Goal: Navigation & Orientation: Find specific page/section

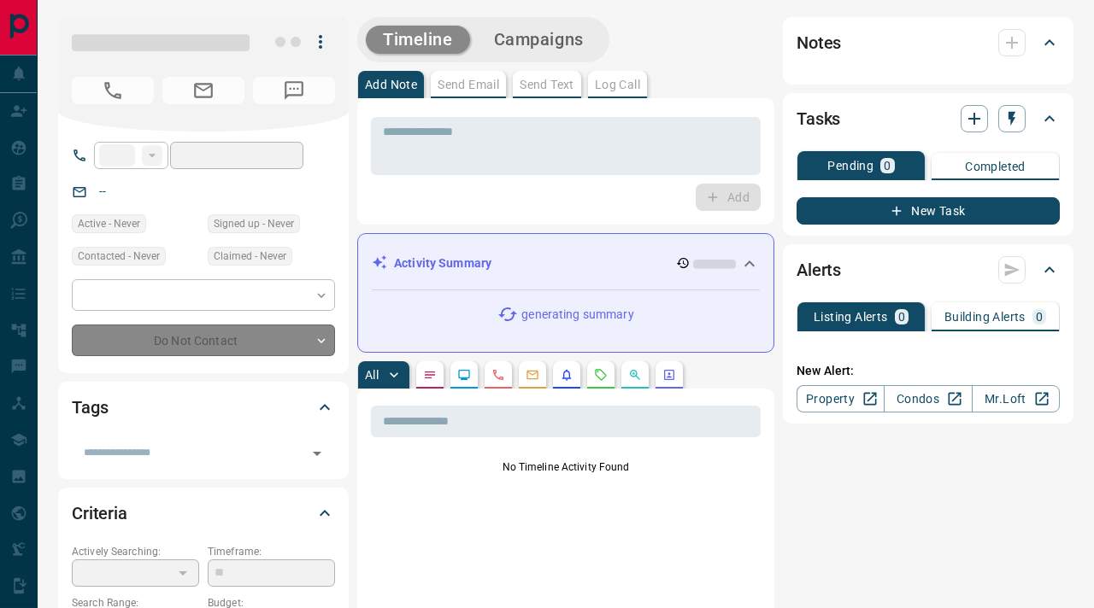
type input "****"
type input "**********"
type input "**"
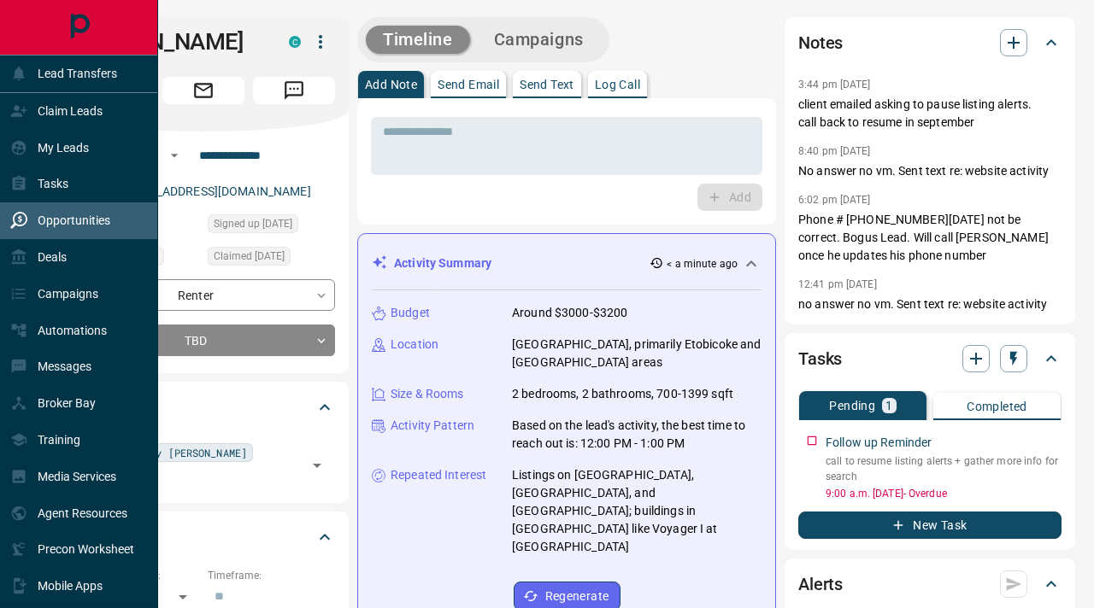
click at [78, 233] on div "Opportunities" at bounding box center [60, 221] width 100 height 28
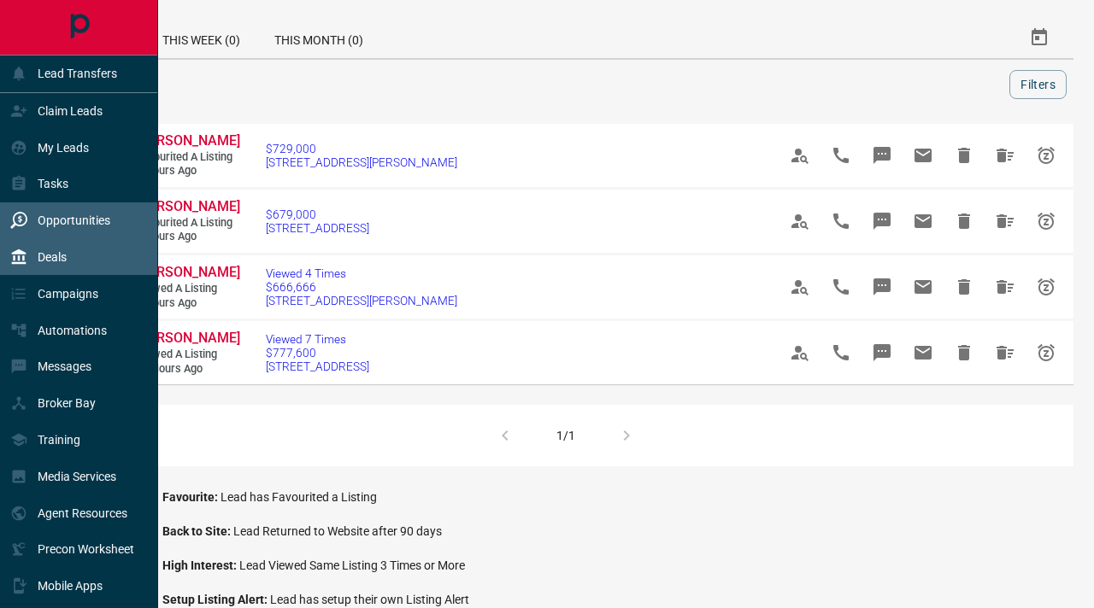
click at [81, 267] on div "Deals" at bounding box center [79, 257] width 158 height 37
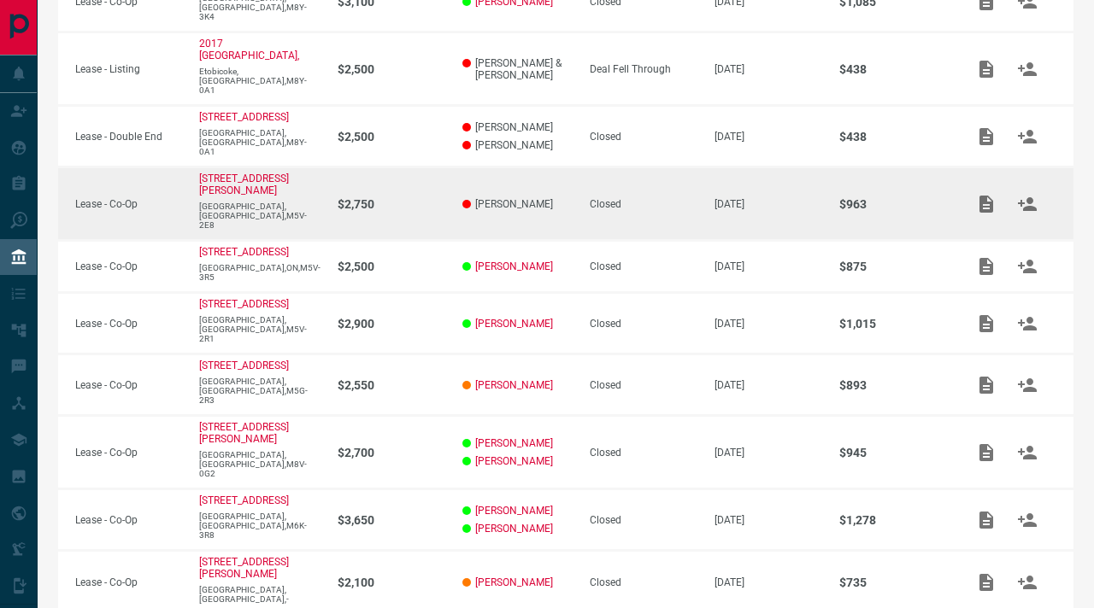
scroll to position [393, 0]
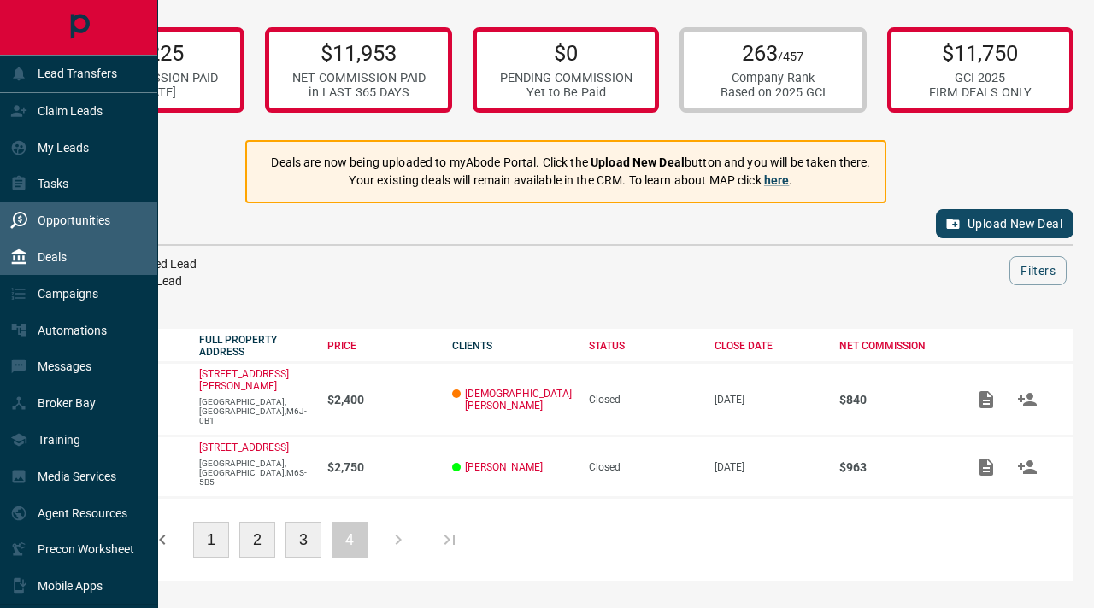
click at [46, 222] on p "Opportunities" at bounding box center [74, 221] width 73 height 14
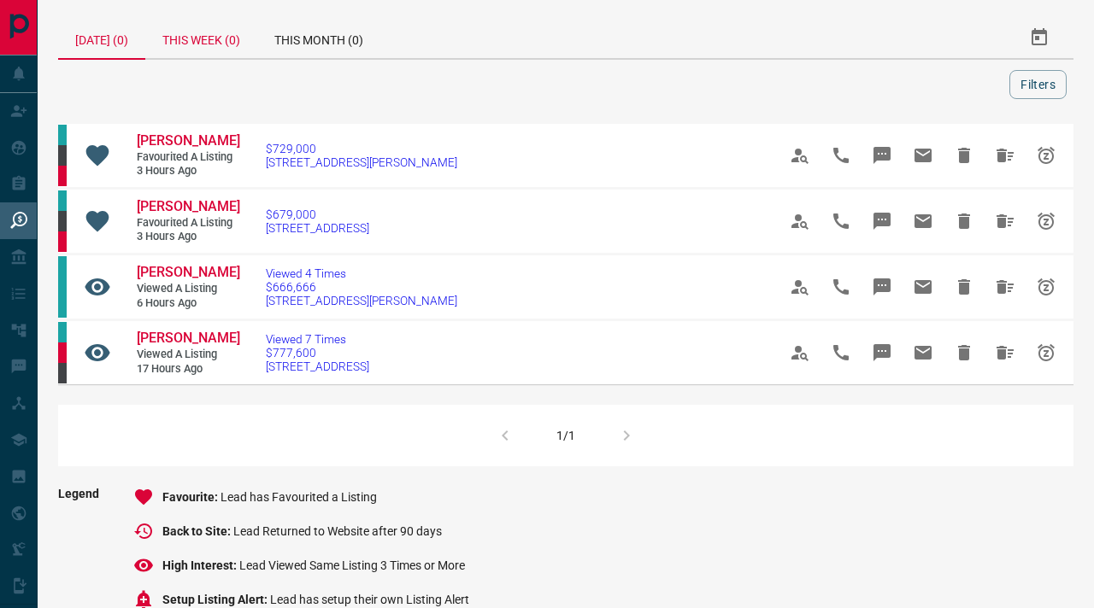
click at [214, 32] on div "This Week (0)" at bounding box center [201, 37] width 112 height 41
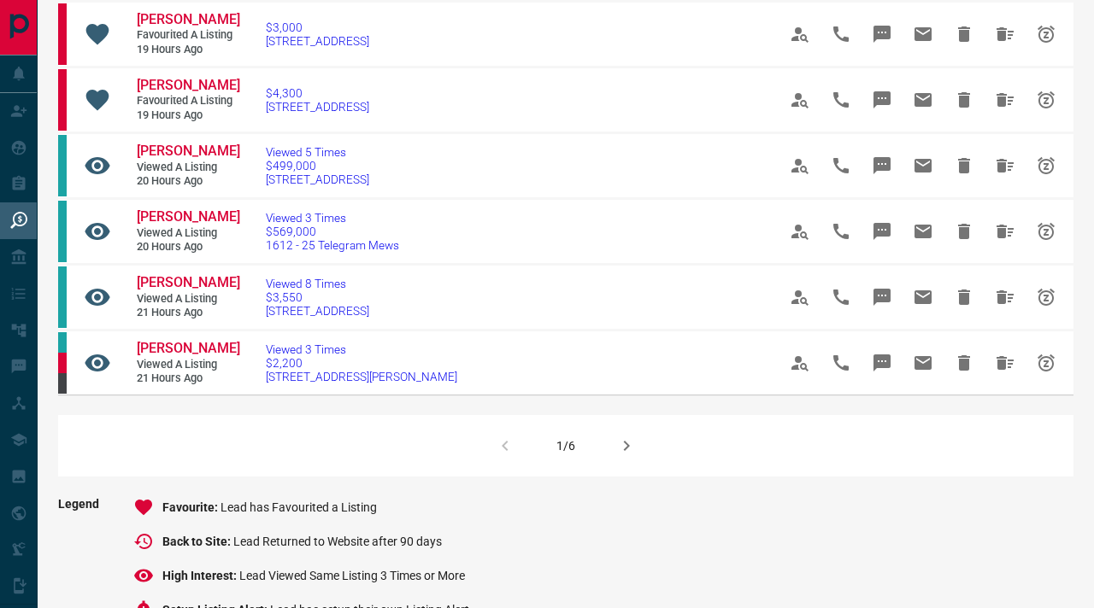
scroll to position [1054, 0]
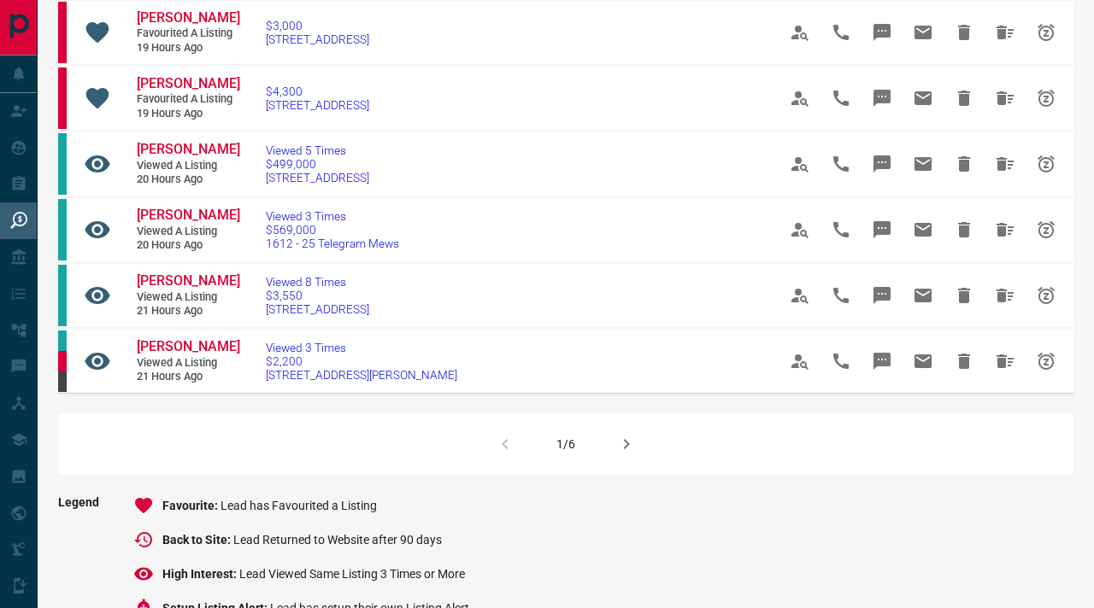
click at [626, 449] on icon "button" at bounding box center [627, 444] width 6 height 10
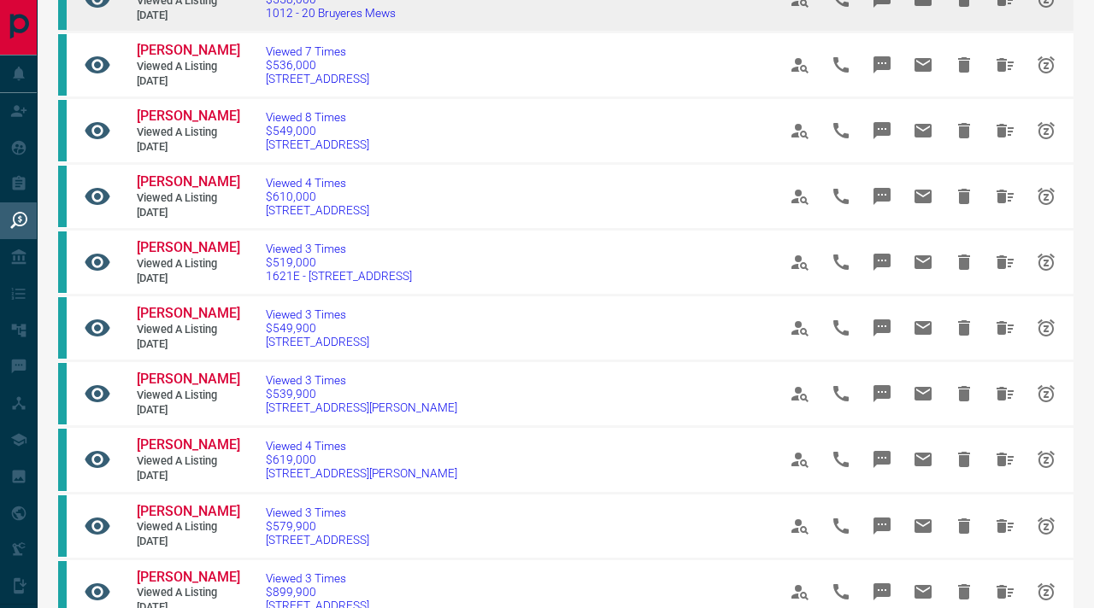
scroll to position [360, 0]
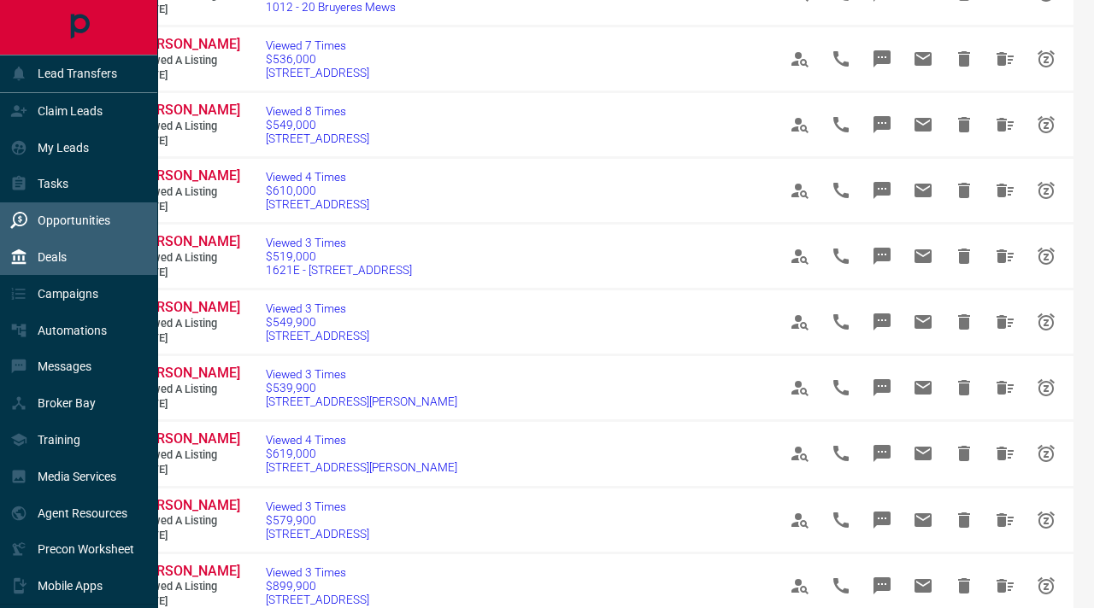
click at [27, 262] on div "Deals" at bounding box center [38, 258] width 56 height 28
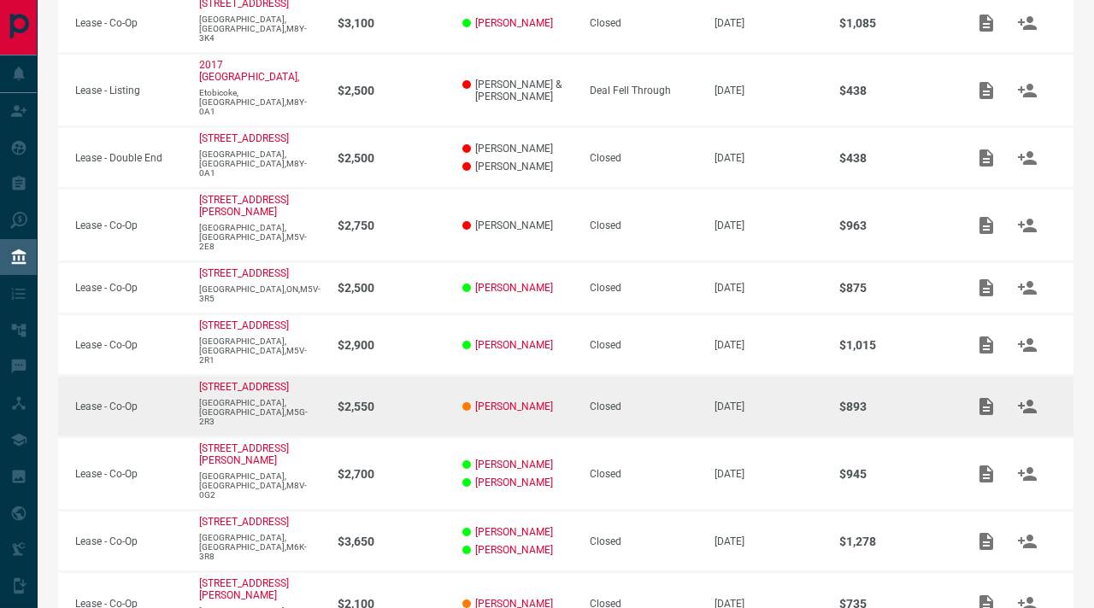
scroll to position [372, 0]
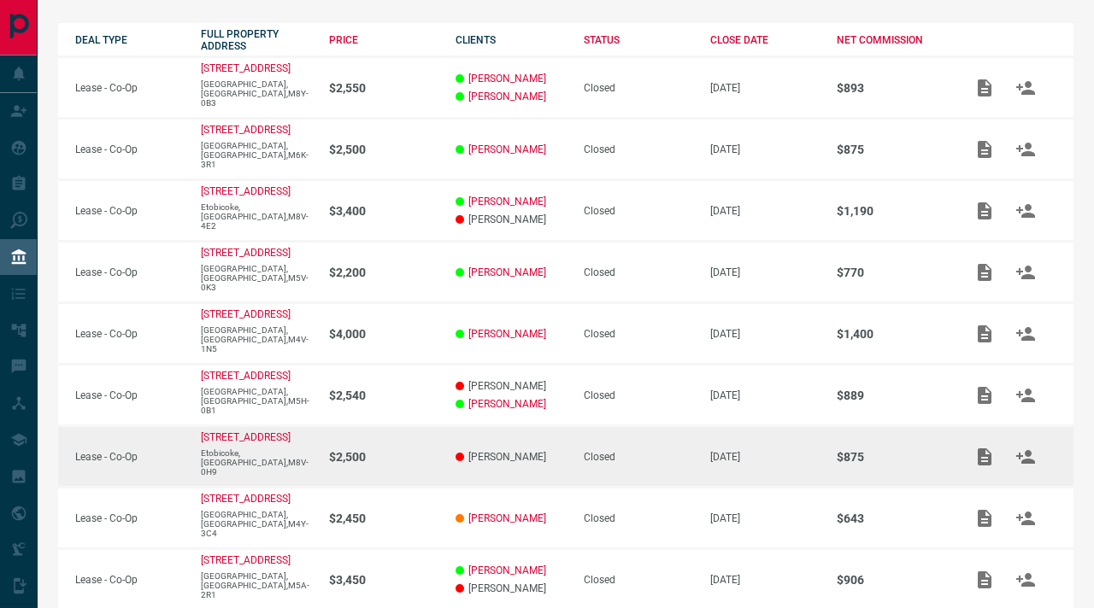
scroll to position [400, 0]
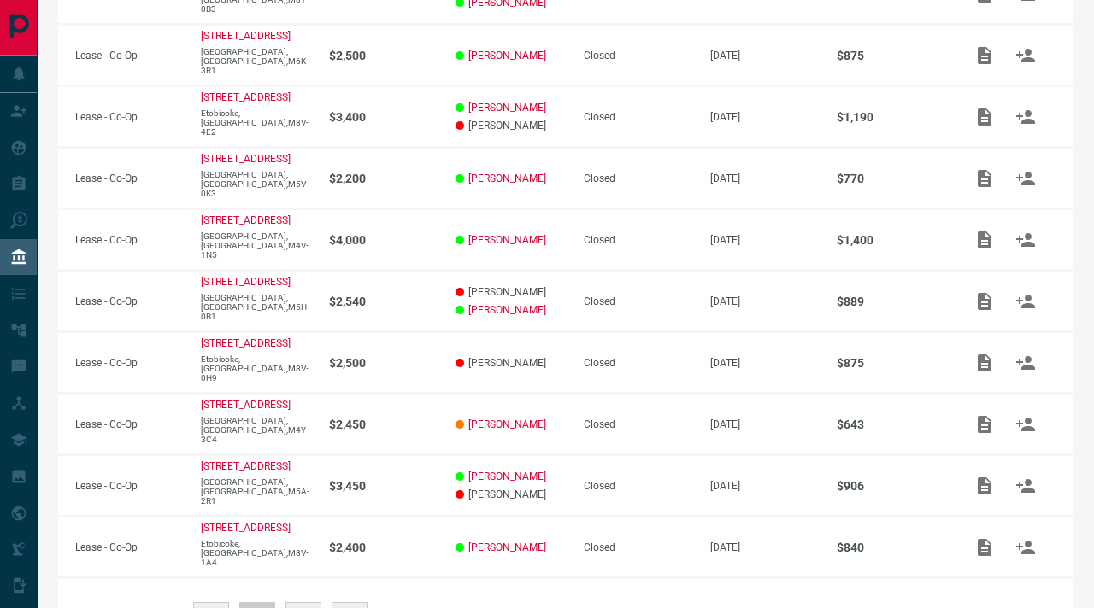
click at [219, 602] on button "1" at bounding box center [211, 620] width 36 height 36
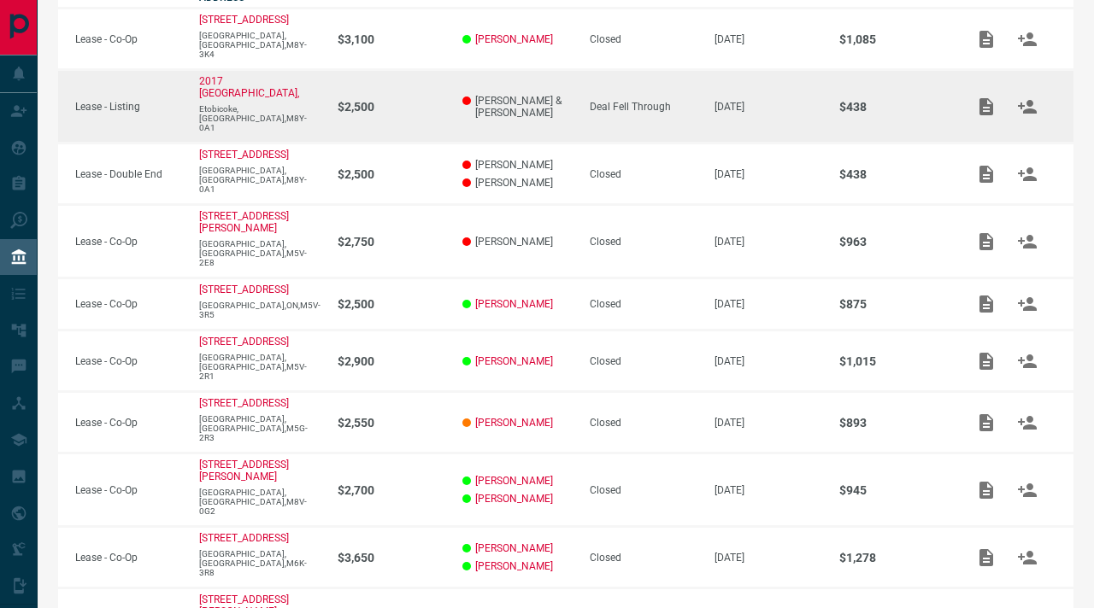
scroll to position [393, 0]
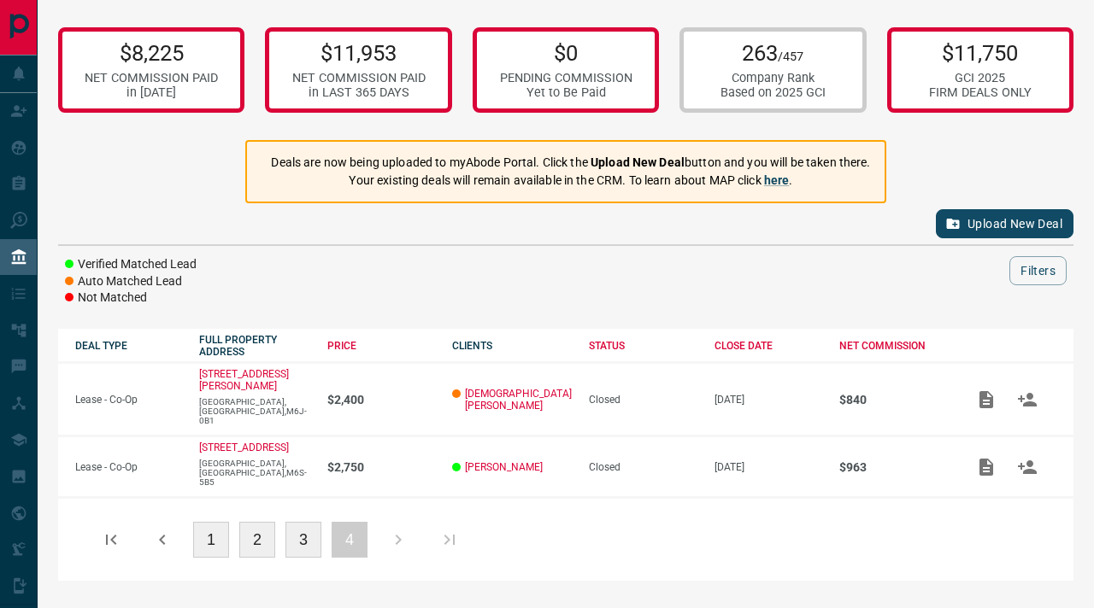
click at [302, 522] on button "3" at bounding box center [303, 540] width 36 height 36
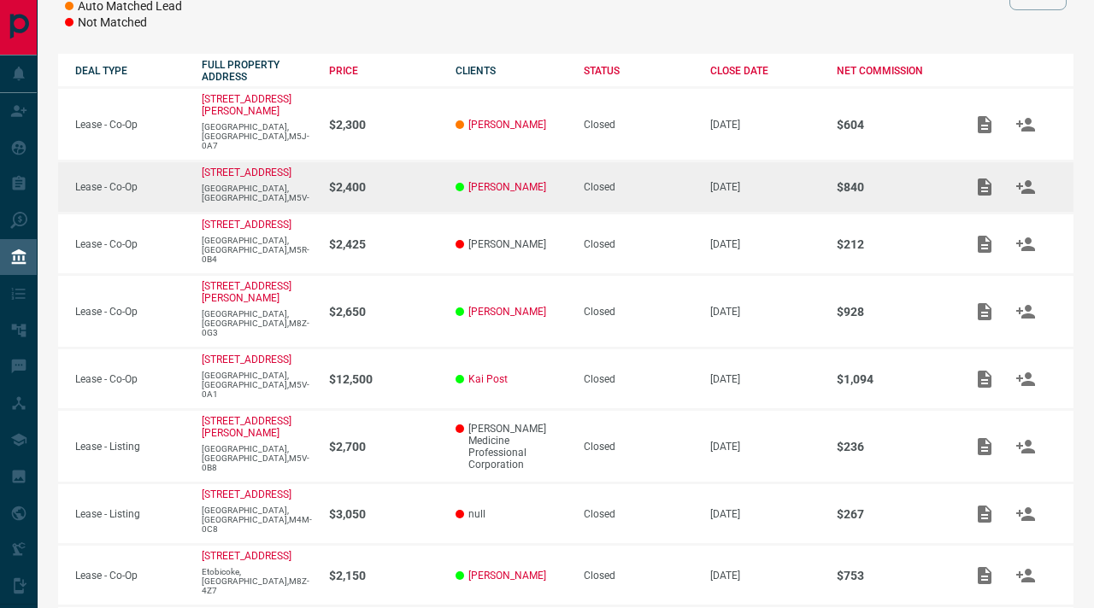
scroll to position [408, 0]
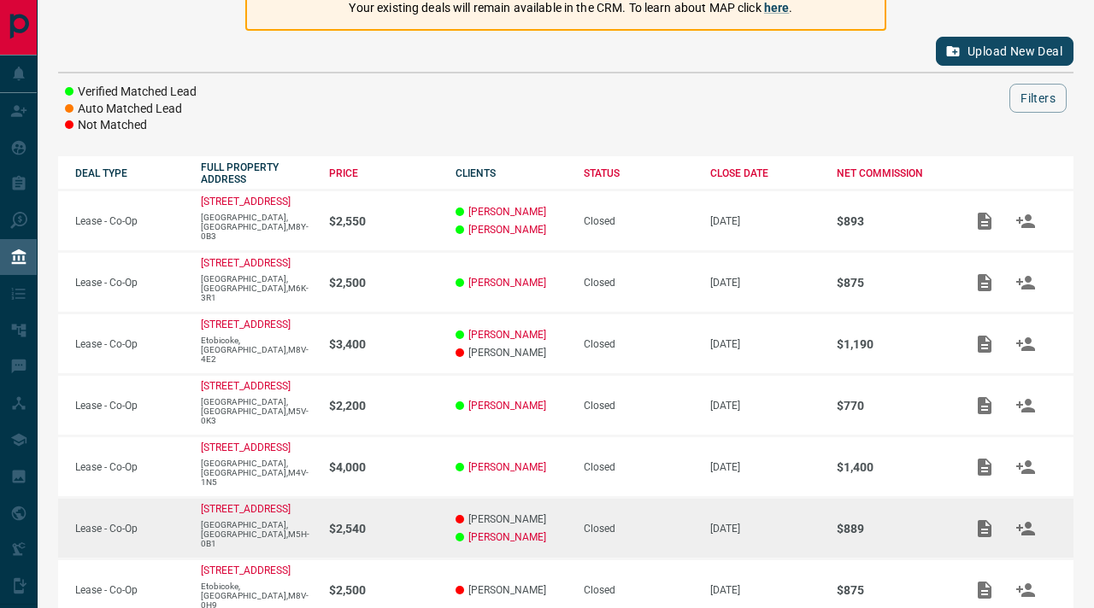
scroll to position [400, 0]
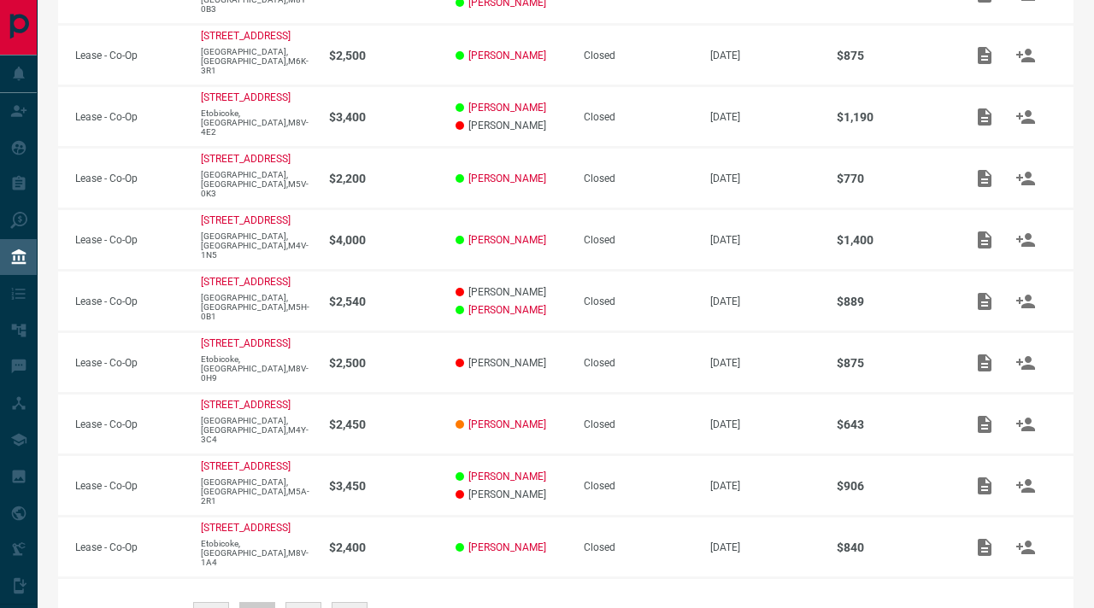
click at [207, 602] on button "1" at bounding box center [211, 620] width 36 height 36
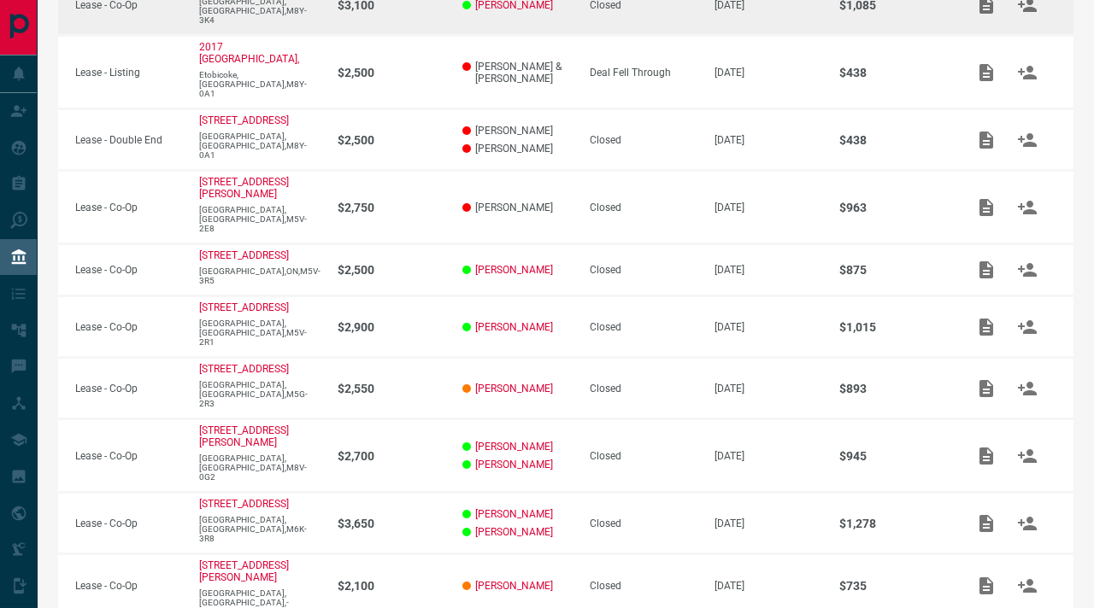
scroll to position [392, 0]
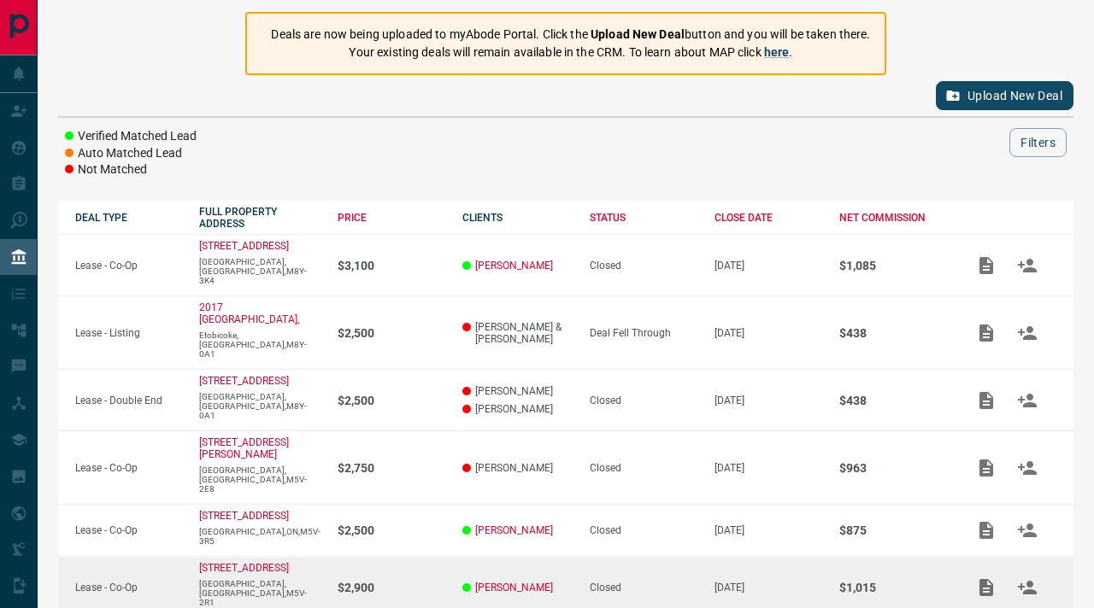
scroll to position [0, 0]
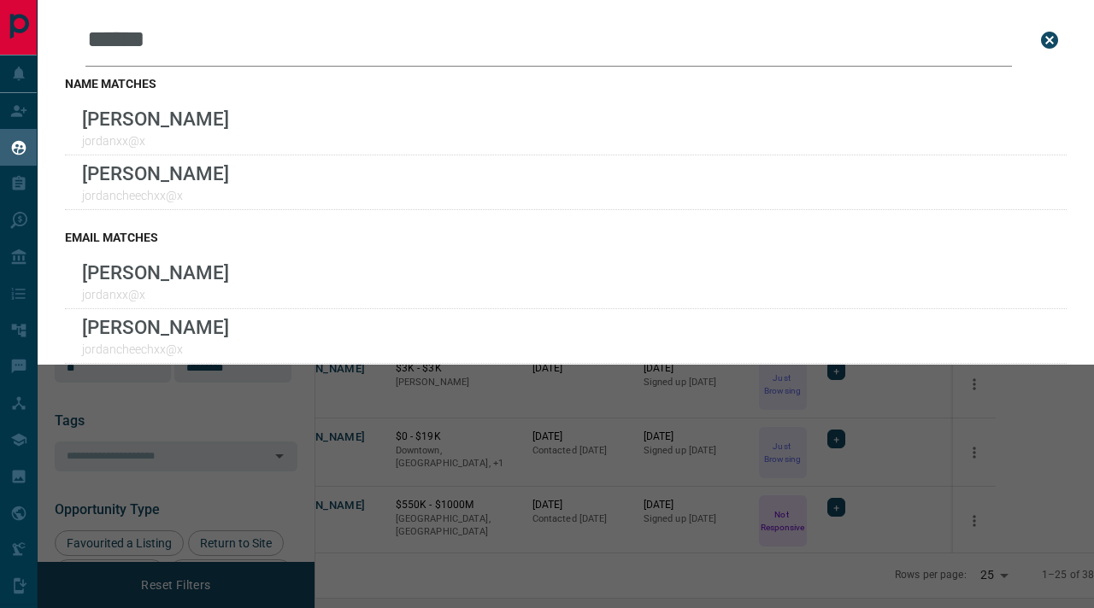
scroll to position [455, 771]
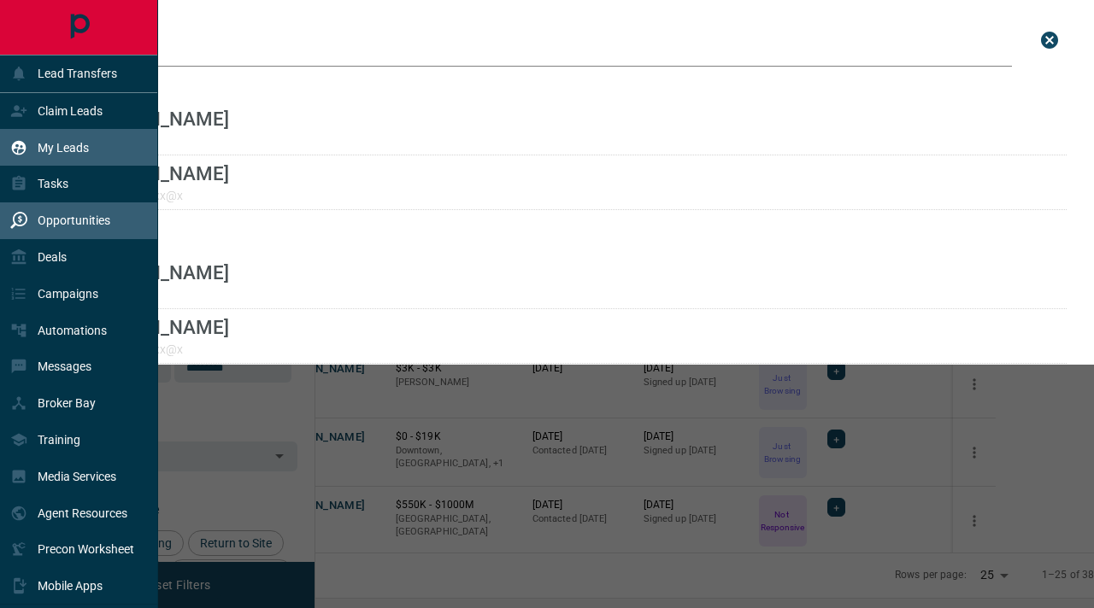
click at [97, 219] on p "Opportunities" at bounding box center [74, 221] width 73 height 14
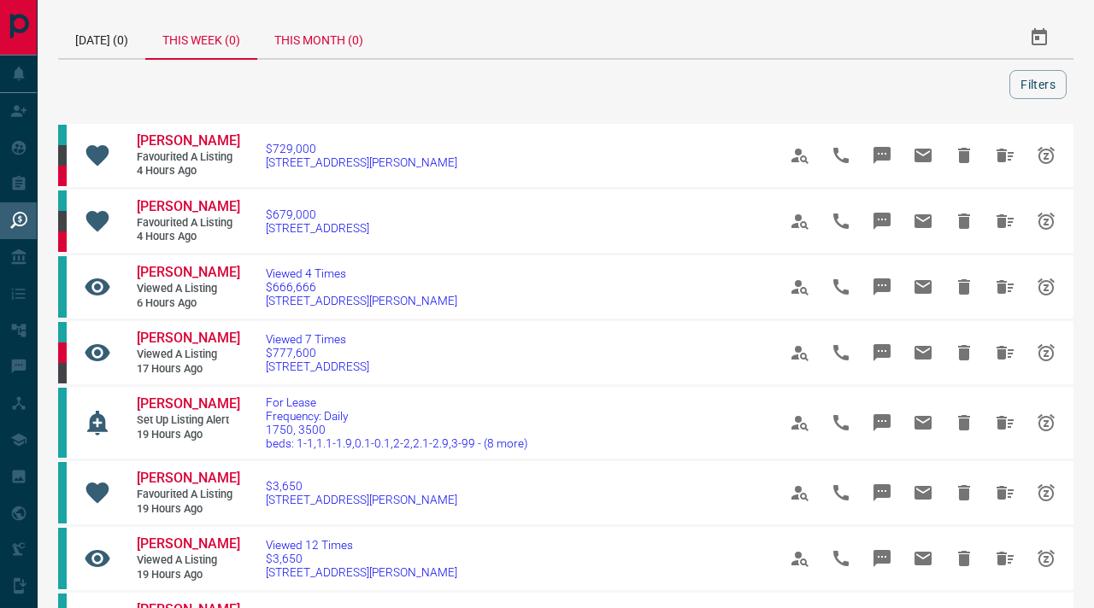
click at [344, 32] on div "This Month (0)" at bounding box center [318, 37] width 123 height 41
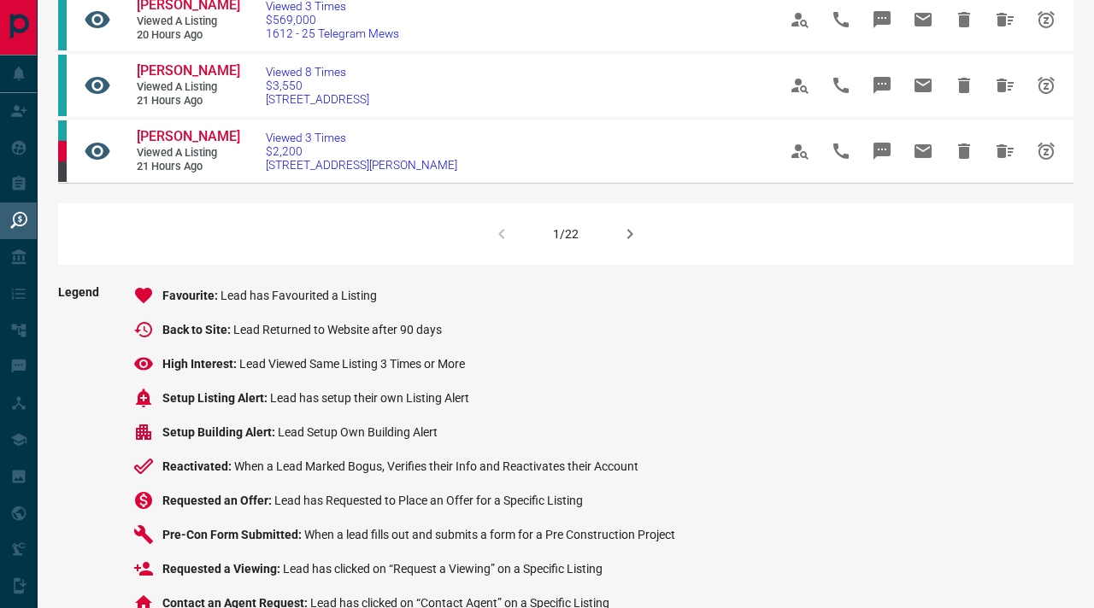
scroll to position [1256, 0]
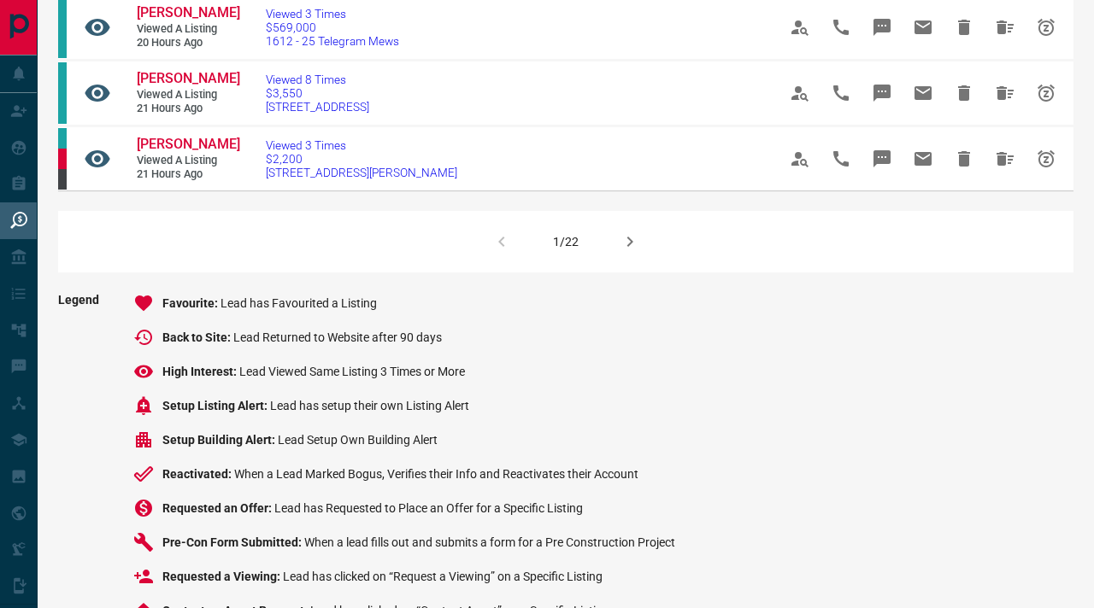
click at [629, 247] on icon "button" at bounding box center [630, 242] width 6 height 10
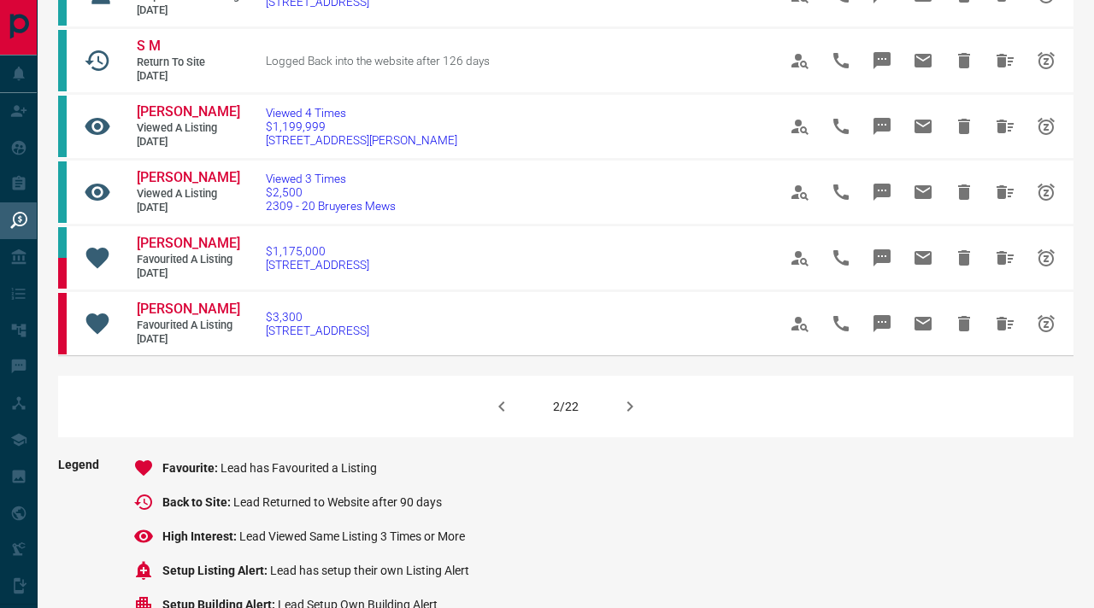
scroll to position [1092, 0]
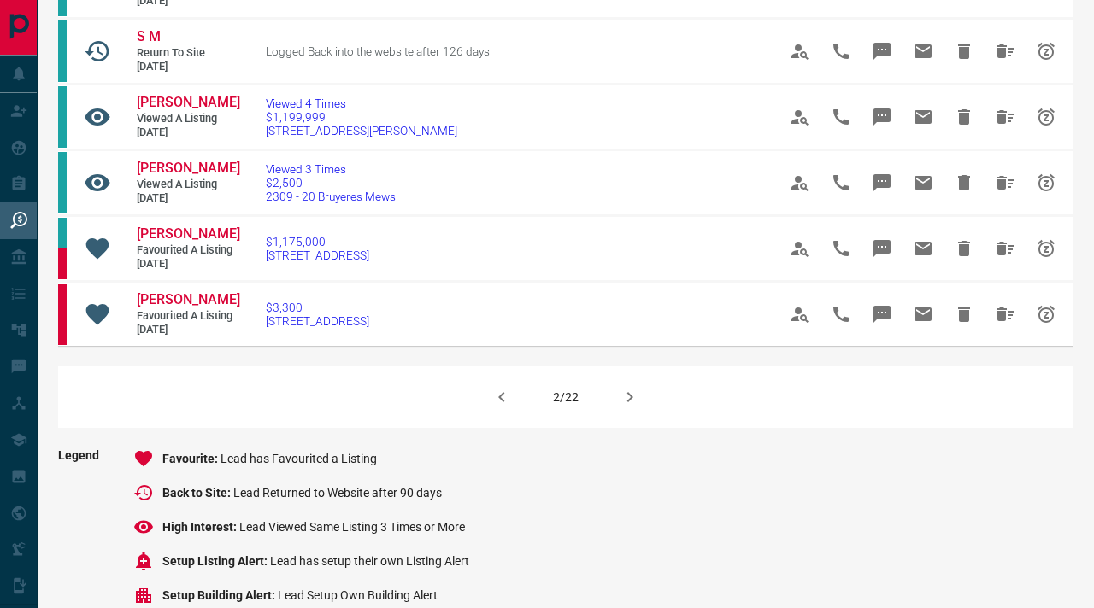
click at [625, 408] on icon "button" at bounding box center [630, 397] width 21 height 21
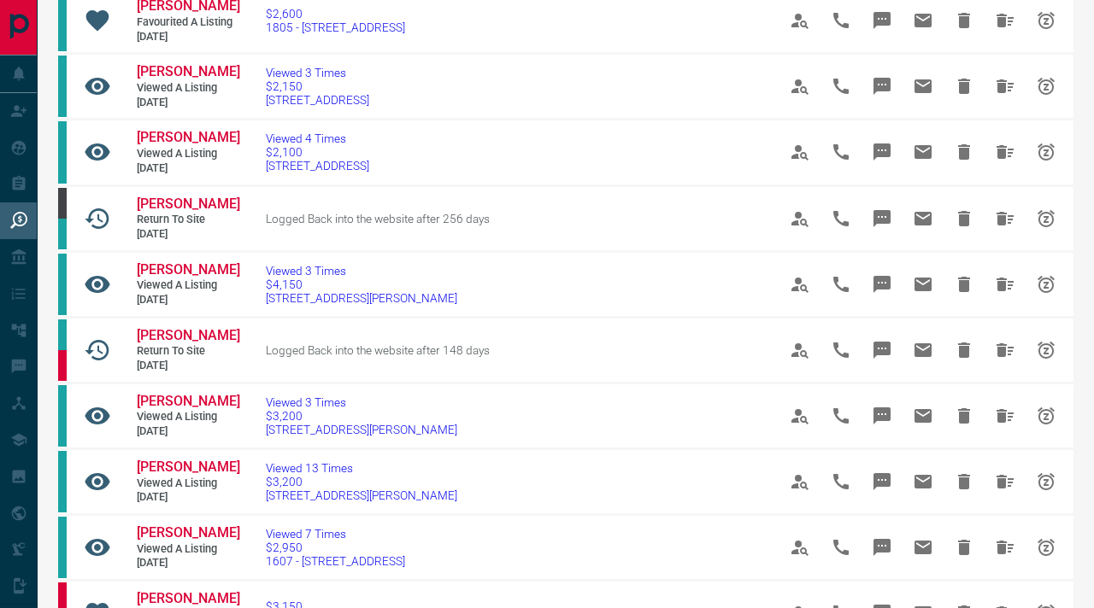
scroll to position [663, 0]
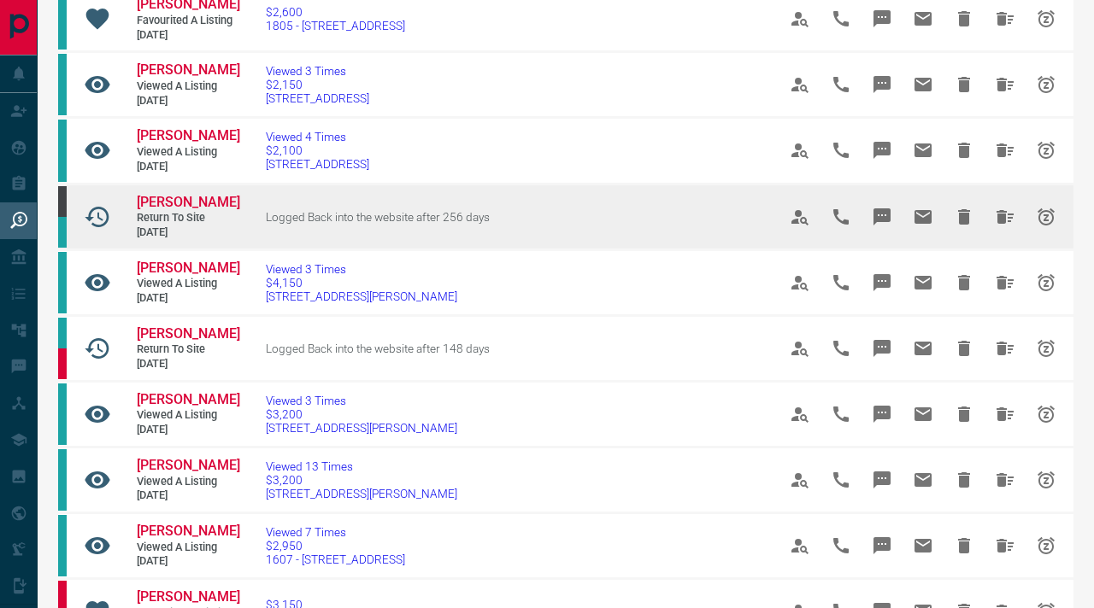
click at [190, 212] on link "Maya Samra" at bounding box center [188, 203] width 103 height 18
